Goal: Task Accomplishment & Management: Use online tool/utility

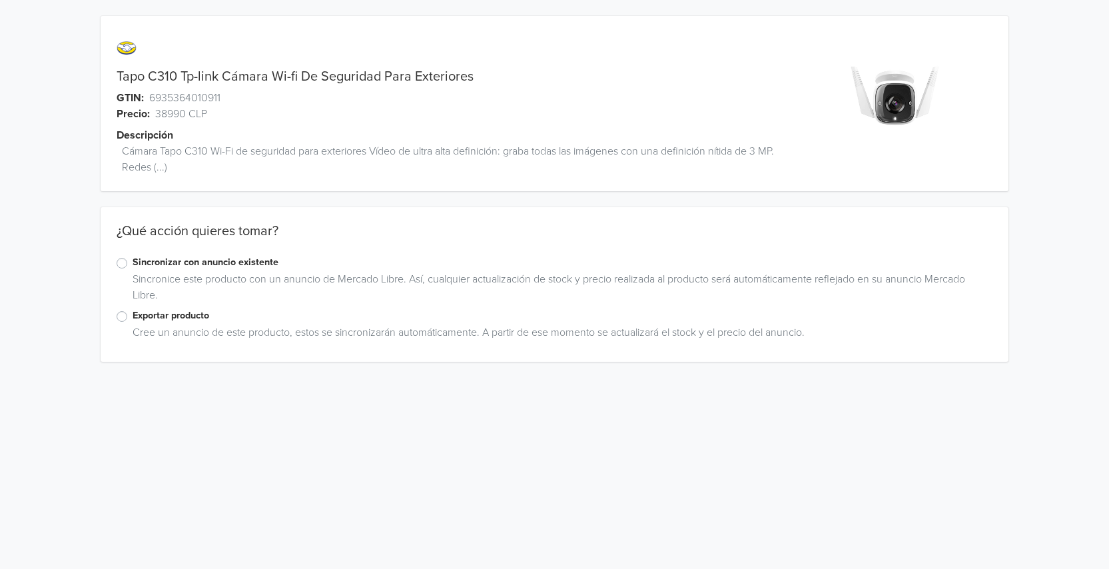
click at [133, 268] on label "Sincronizar con anuncio existente" at bounding box center [563, 262] width 860 height 15
click at [0, 0] on input "Sincronizar con anuncio existente" at bounding box center [0, 0] width 0 height 0
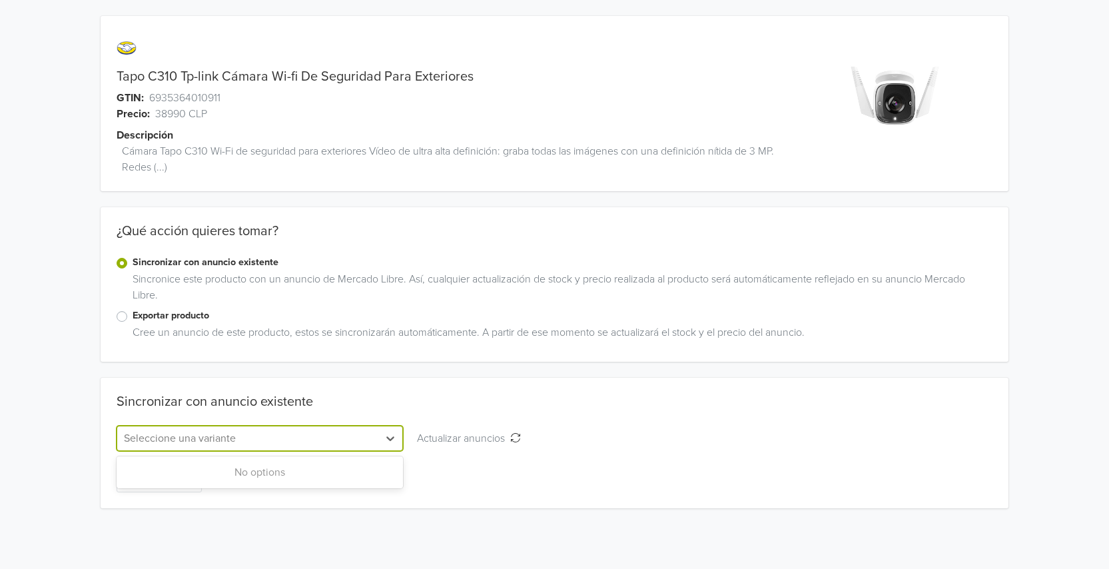
click at [308, 439] on div at bounding box center [248, 438] width 248 height 19
click at [466, 405] on div "Sincronizar con anuncio existente" at bounding box center [555, 410] width 876 height 32
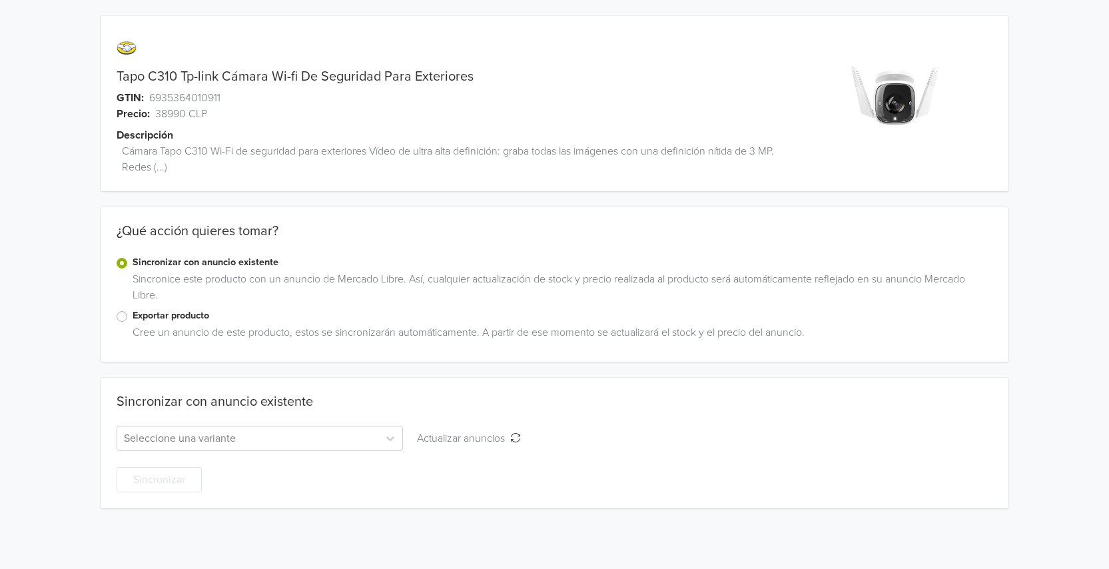
click at [180, 320] on label "Exportar producto" at bounding box center [563, 315] width 860 height 15
click at [0, 0] on input "Exportar producto" at bounding box center [0, 0] width 0 height 0
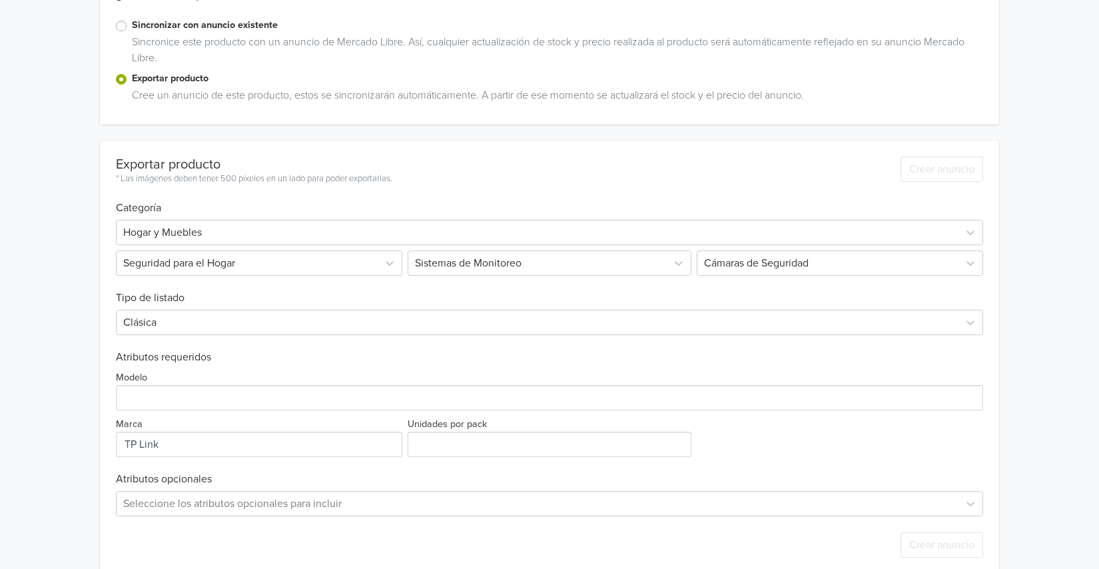
scroll to position [258, 0]
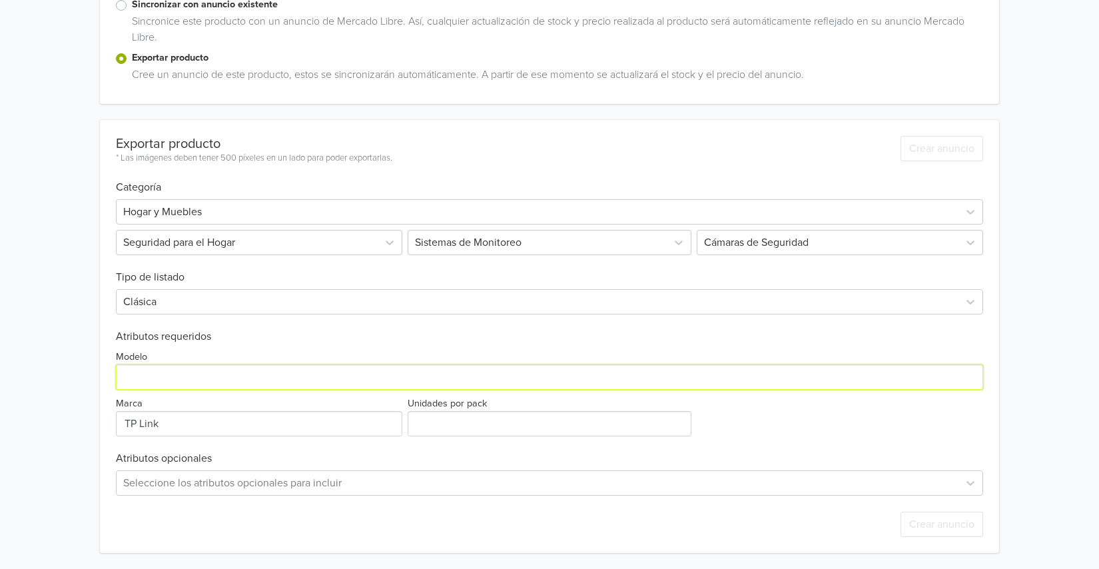
click at [196, 376] on input "Modelo" at bounding box center [549, 376] width 867 height 25
type input "TAPO C310"
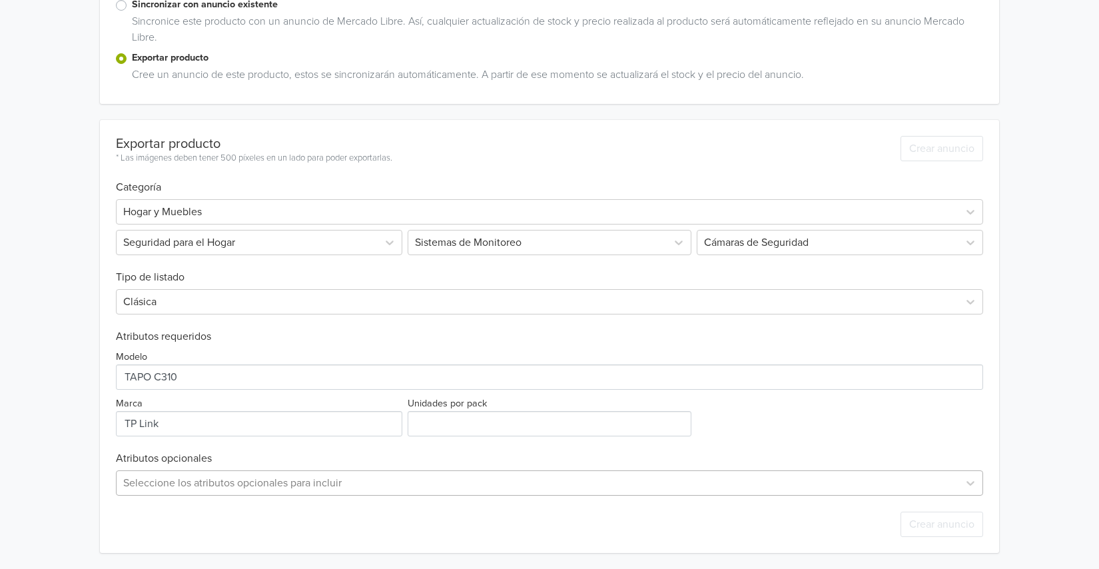
scroll to position [390, 0]
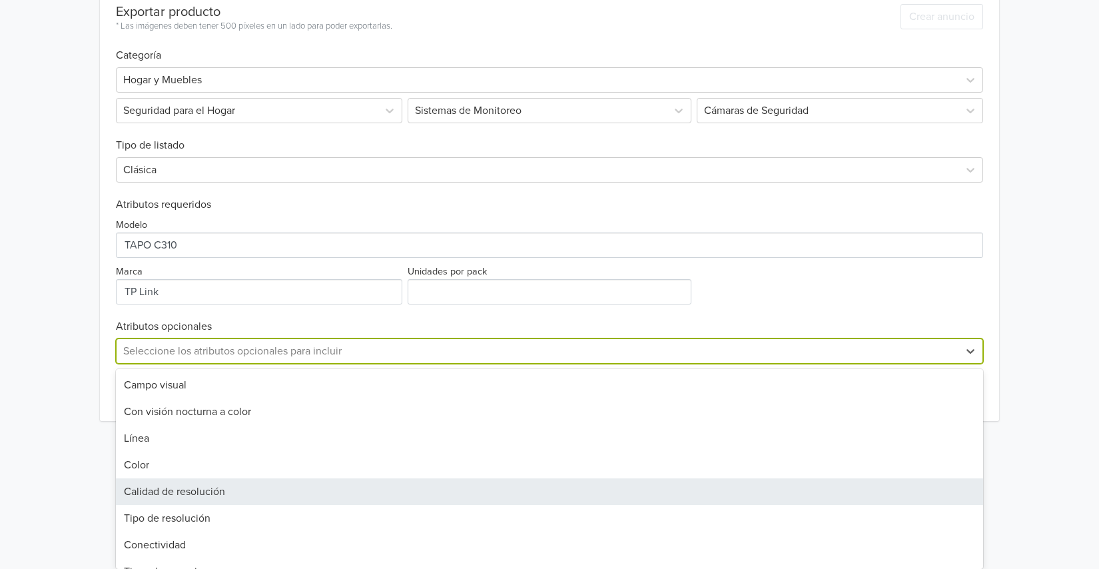
click at [302, 364] on div "57 results available. Use Up and Down to choose options, press Enter to select …" at bounding box center [549, 350] width 867 height 25
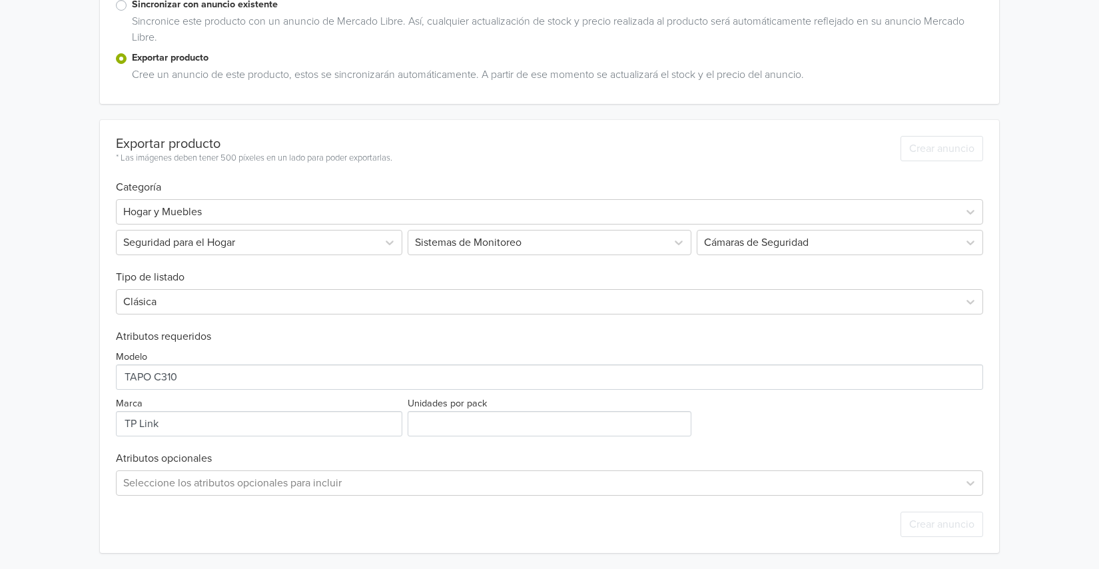
scroll to position [258, 0]
click at [1067, 352] on div "Tapo C310 Tp-link Cámara Wi-fi De Seguridad Para Exteriores GTIN: 6935364010911…" at bounding box center [549, 155] width 1079 height 826
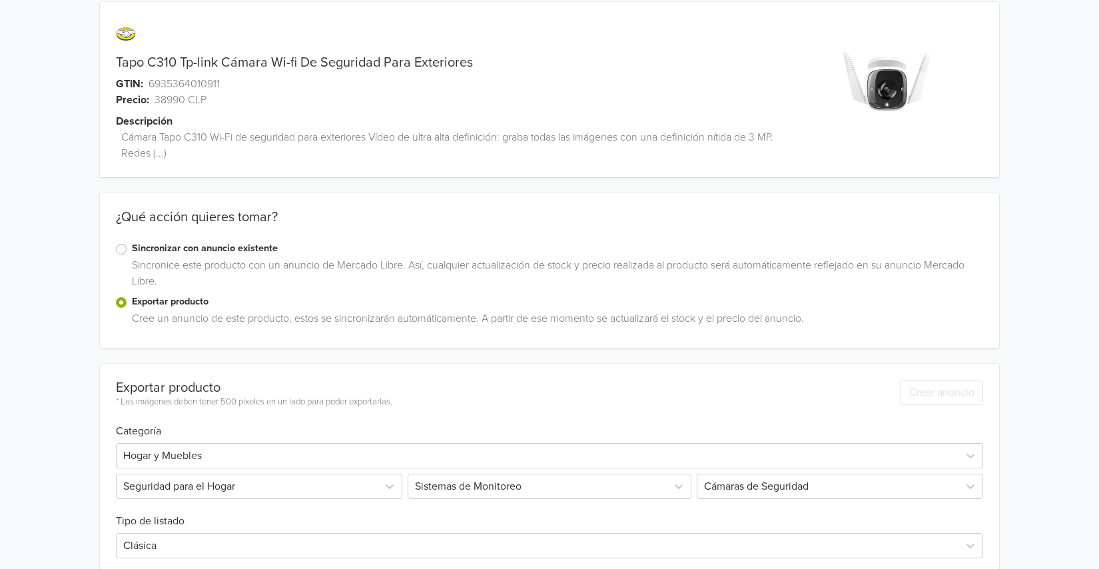
scroll to position [0, 0]
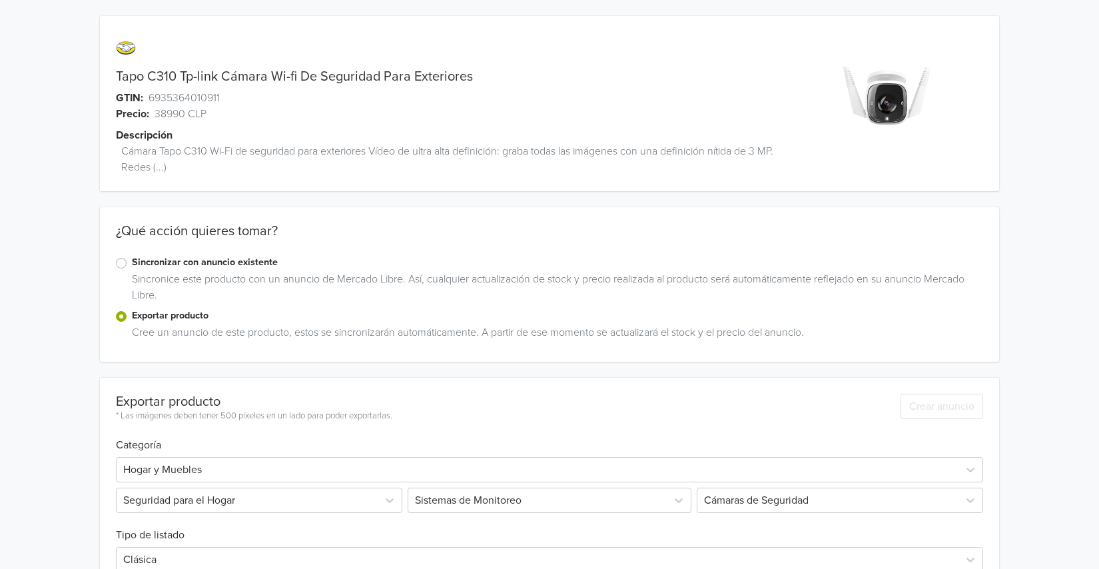
click at [239, 276] on div "Sincronice este producto con un anuncio de Mercado Libre. Así, cualquier actual…" at bounding box center [555, 289] width 856 height 37
click at [132, 267] on label "Sincronizar con anuncio existente" at bounding box center [557, 262] width 851 height 15
click at [0, 0] on input "Sincronizar con anuncio existente" at bounding box center [0, 0] width 0 height 0
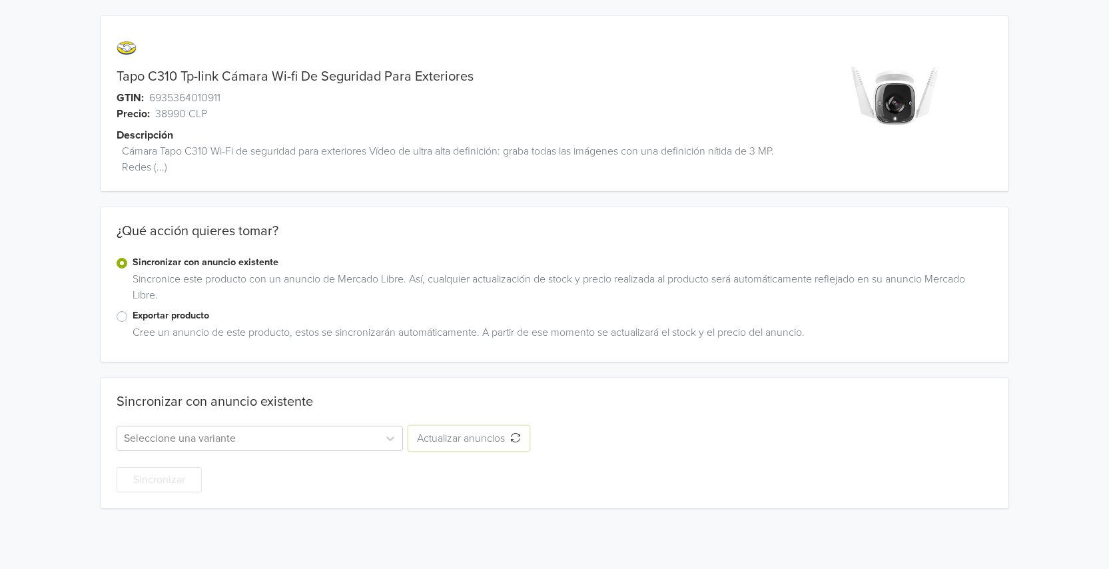
click at [515, 437] on icon "Actualizar anuncios" at bounding box center [515, 437] width 11 height 11
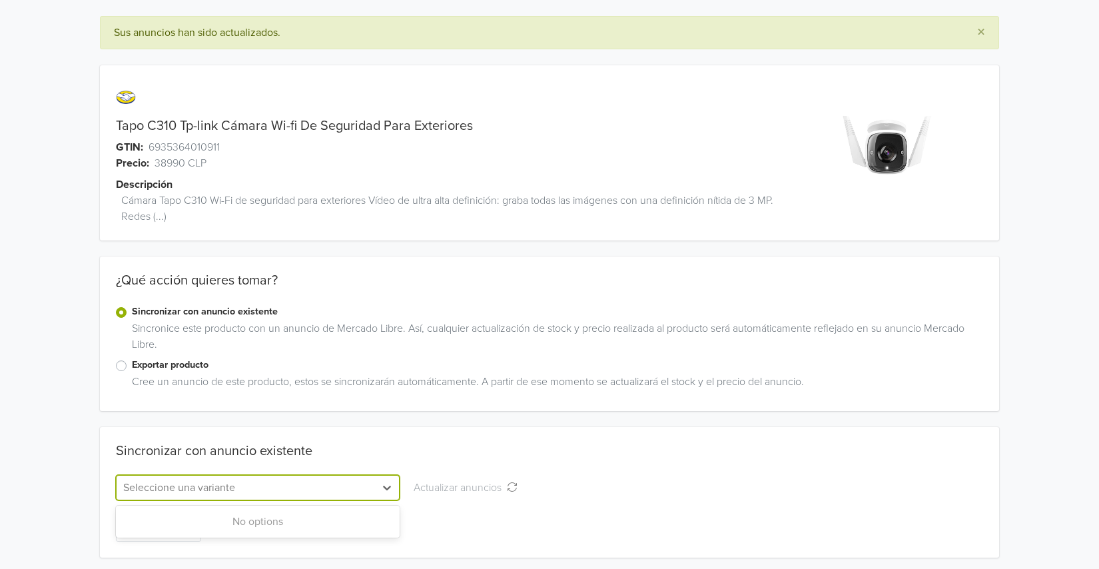
click at [325, 485] on div at bounding box center [245, 487] width 245 height 19
click at [326, 483] on div at bounding box center [245, 487] width 245 height 19
click at [292, 525] on div "No options" at bounding box center [258, 521] width 284 height 27
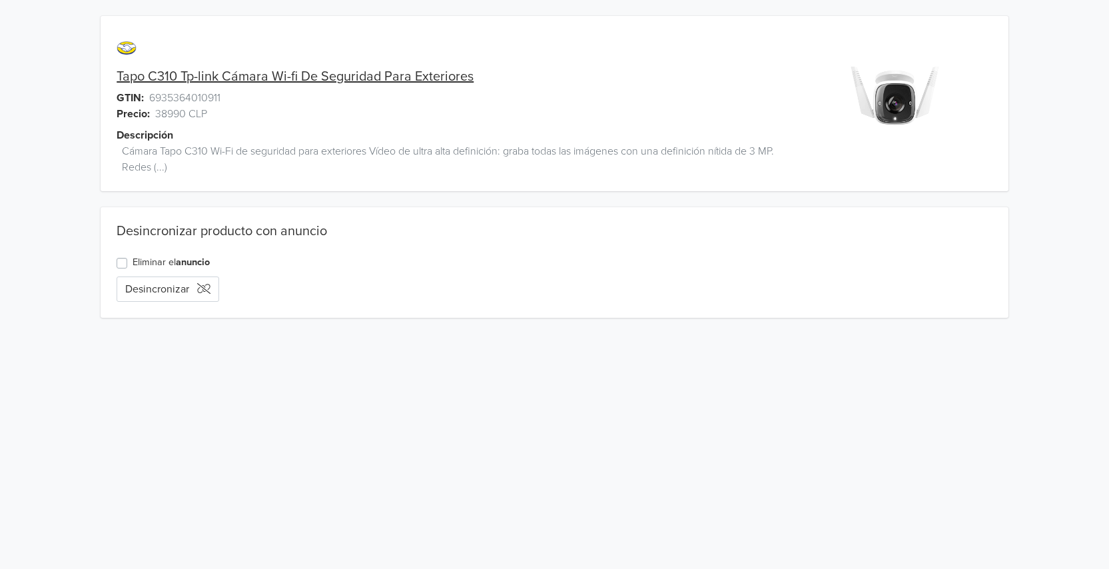
click at [283, 75] on link "Tapo C310 Tp-link Cámara Wi-fi De Seguridad Para Exteriores" at bounding box center [295, 77] width 357 height 16
